Goal: Check status: Check status

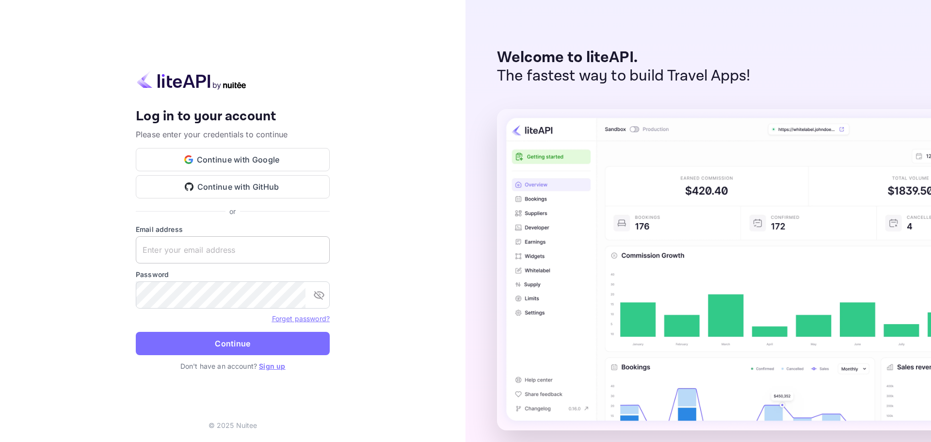
click at [261, 247] on input "text" at bounding box center [233, 249] width 194 height 27
paste input "services@withjoy.com"
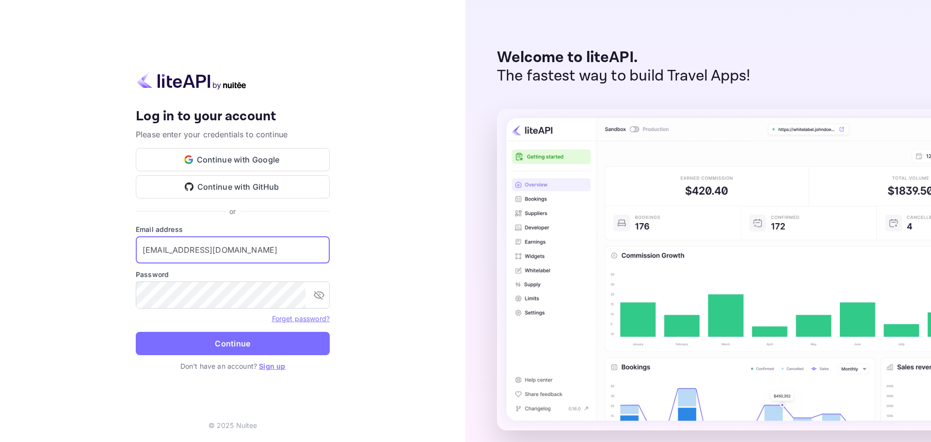
type input "services@withjoy.com"
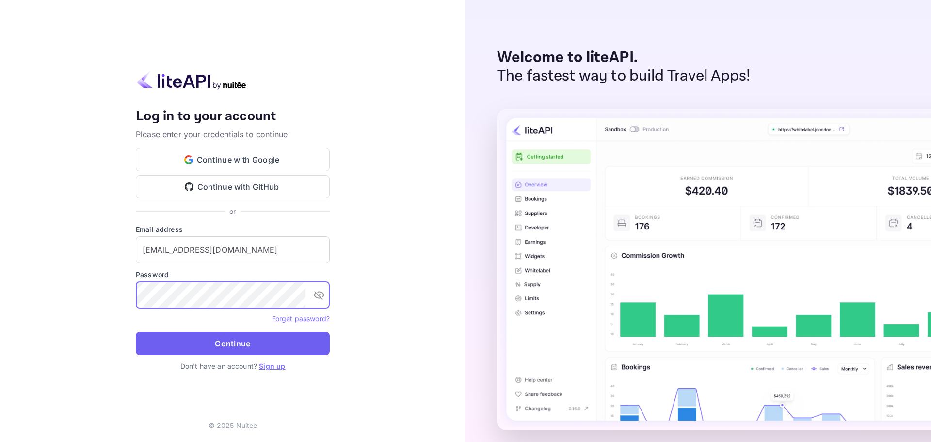
click at [198, 349] on button "Continue" at bounding box center [233, 343] width 194 height 23
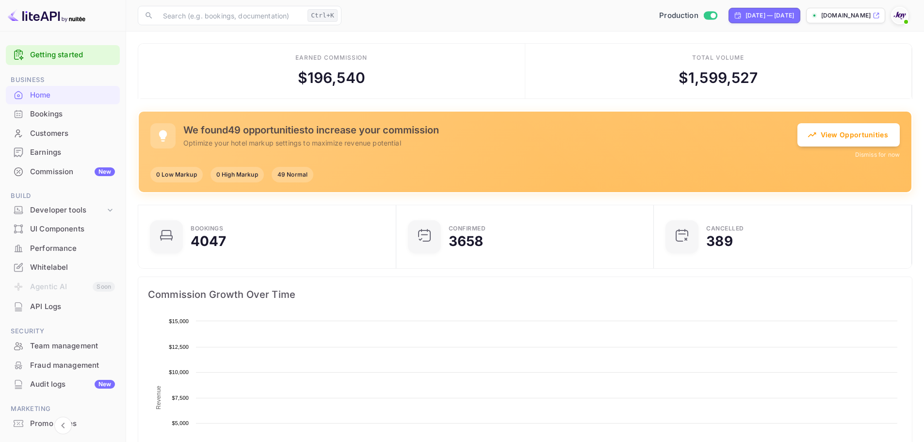
scroll to position [150, 244]
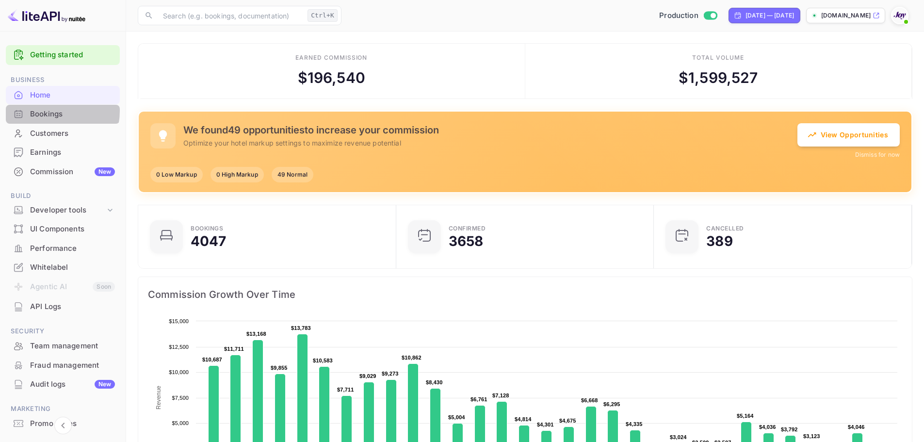
click at [46, 111] on div "Bookings" at bounding box center [72, 114] width 85 height 11
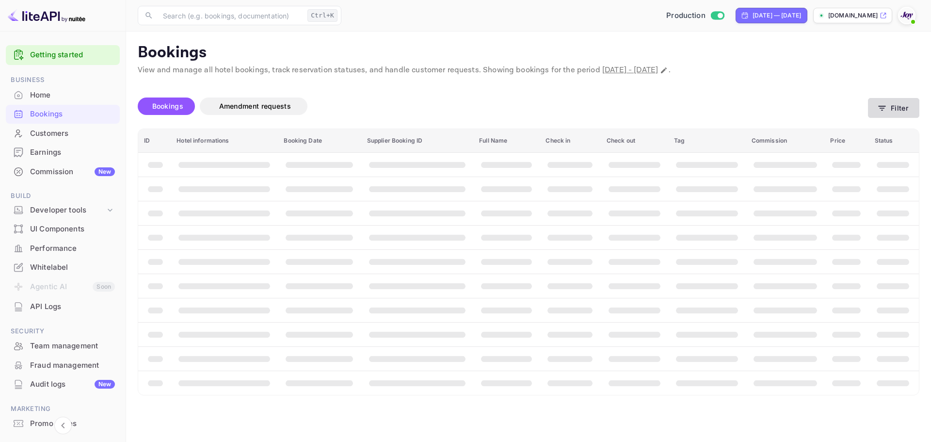
click at [883, 110] on icon "button" at bounding box center [882, 108] width 7 height 5
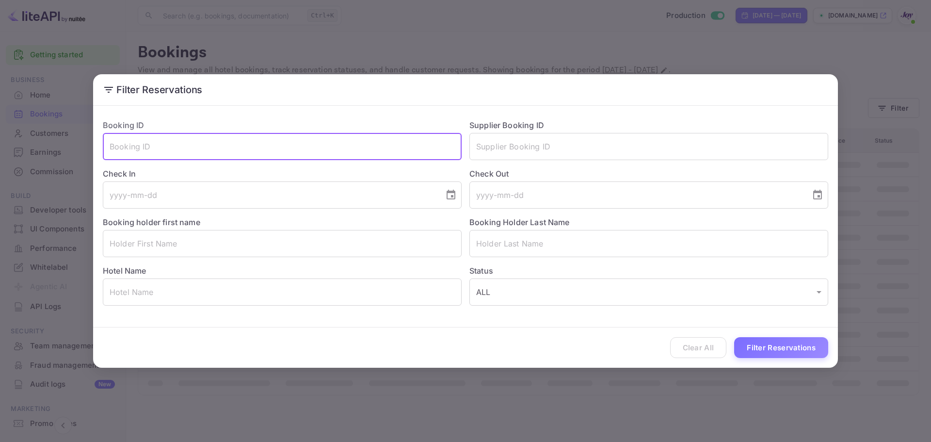
click at [358, 156] on input "text" at bounding box center [282, 146] width 359 height 27
paste input "91925827"
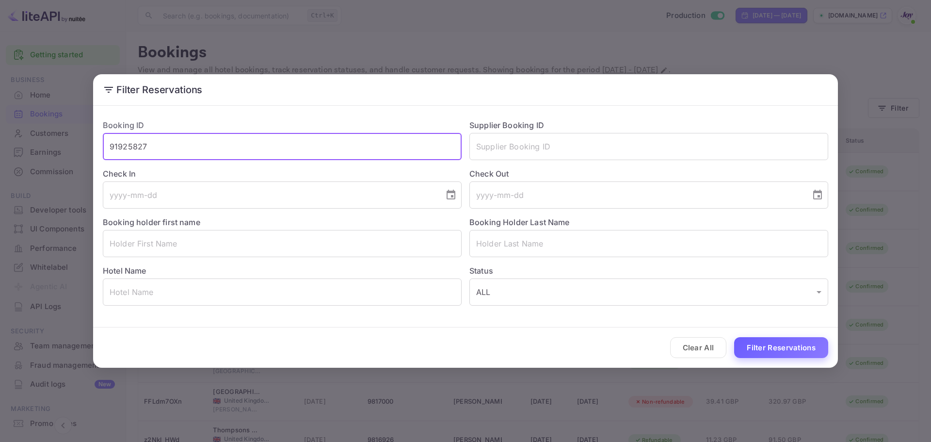
type input "91925827"
click at [761, 338] on button "Filter Reservations" at bounding box center [781, 347] width 94 height 21
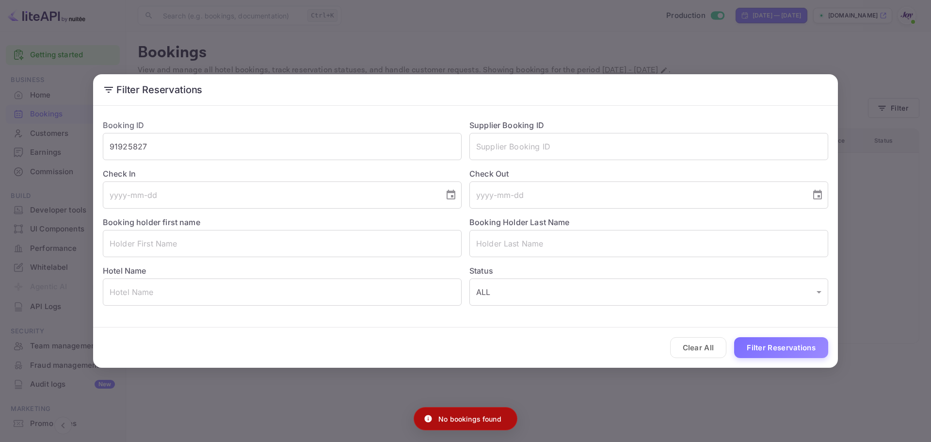
click at [711, 60] on div "Filter Reservations Booking ID 91925827 ​ Supplier Booking ID ​ Check In ​ Chec…" at bounding box center [465, 221] width 931 height 442
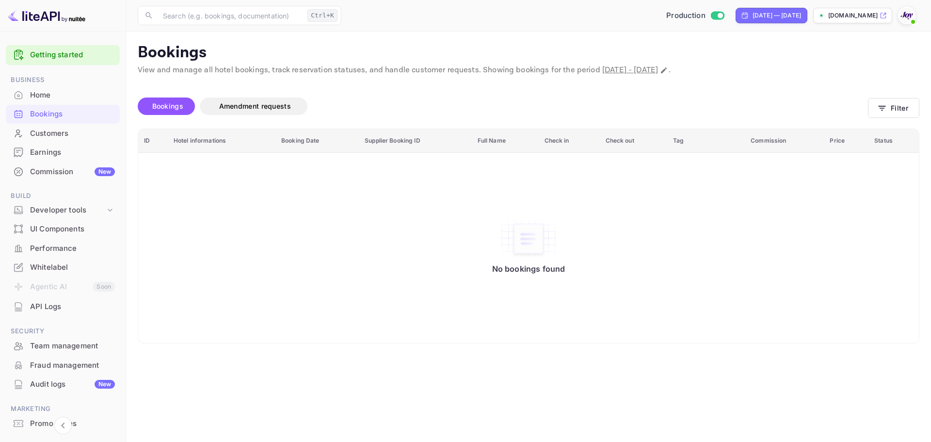
click at [50, 270] on div "Whitelabel" at bounding box center [72, 267] width 85 height 11
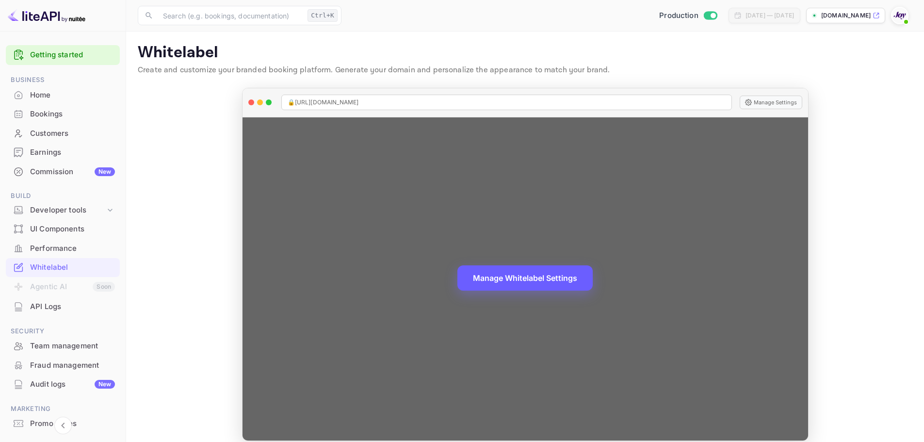
click at [514, 281] on button "Manage Whitelabel Settings" at bounding box center [524, 277] width 135 height 25
